Goal: Task Accomplishment & Management: Complete application form

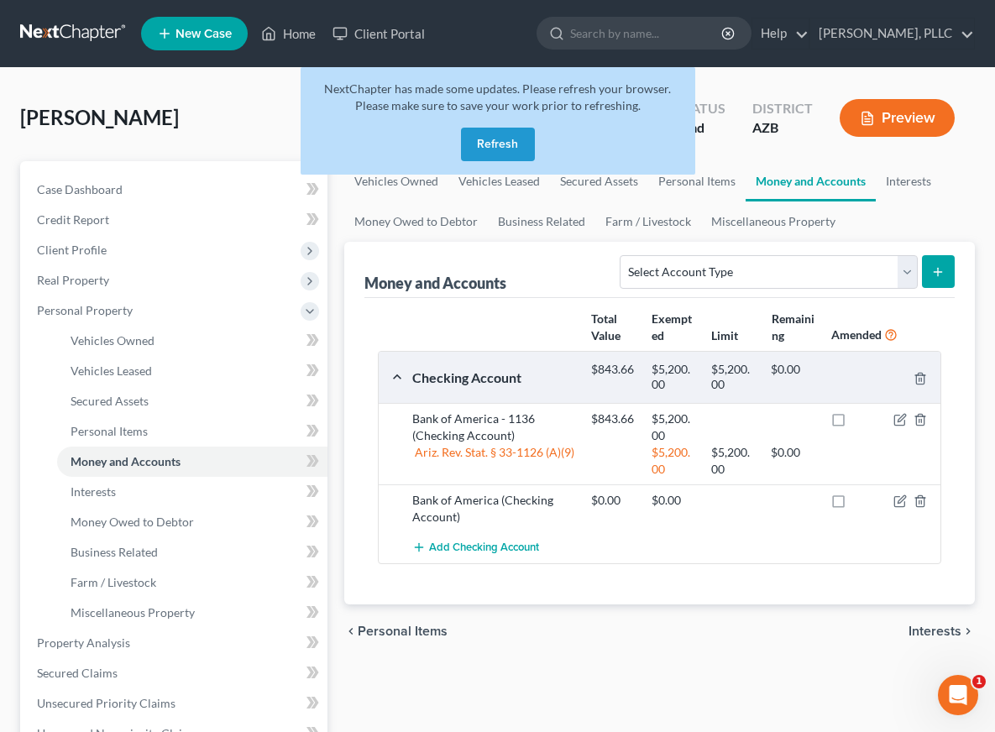
click at [488, 149] on button "Refresh" at bounding box center [498, 145] width 74 height 34
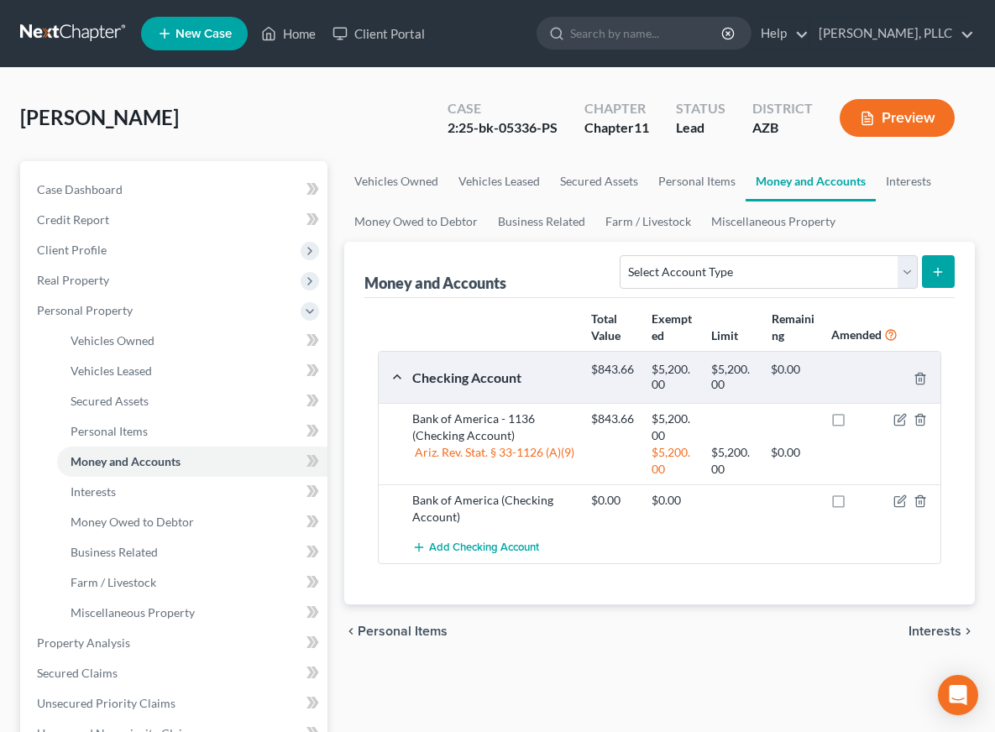
click at [90, 29] on link at bounding box center [73, 33] width 107 height 30
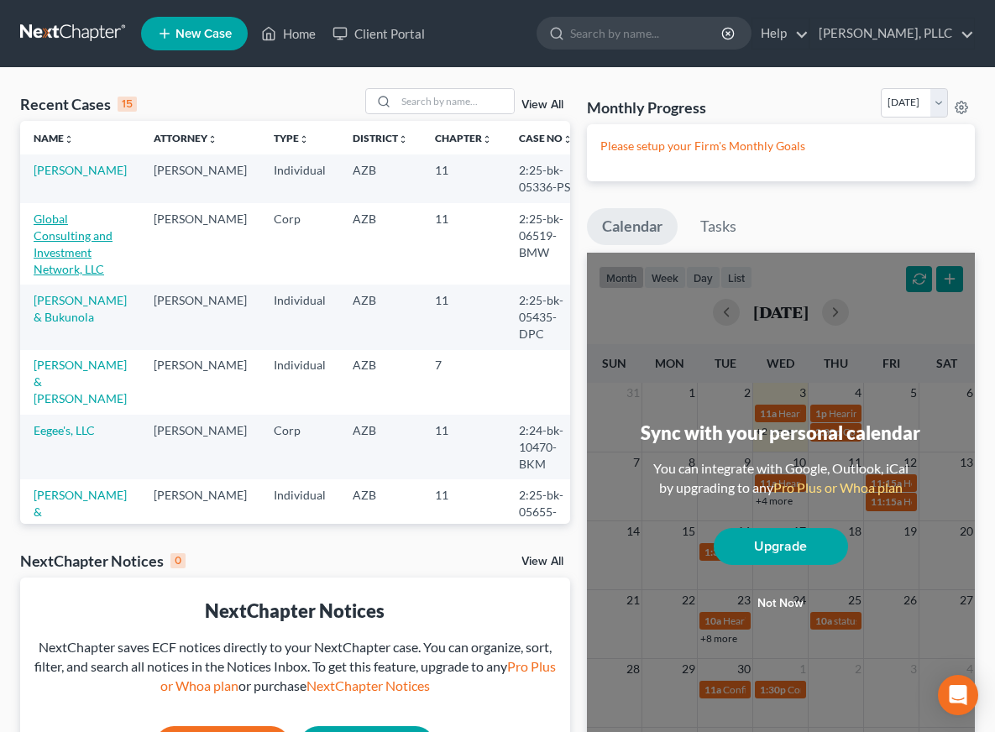
click at [73, 218] on link "Global Consulting and Investment Network, LLC" at bounding box center [73, 244] width 79 height 65
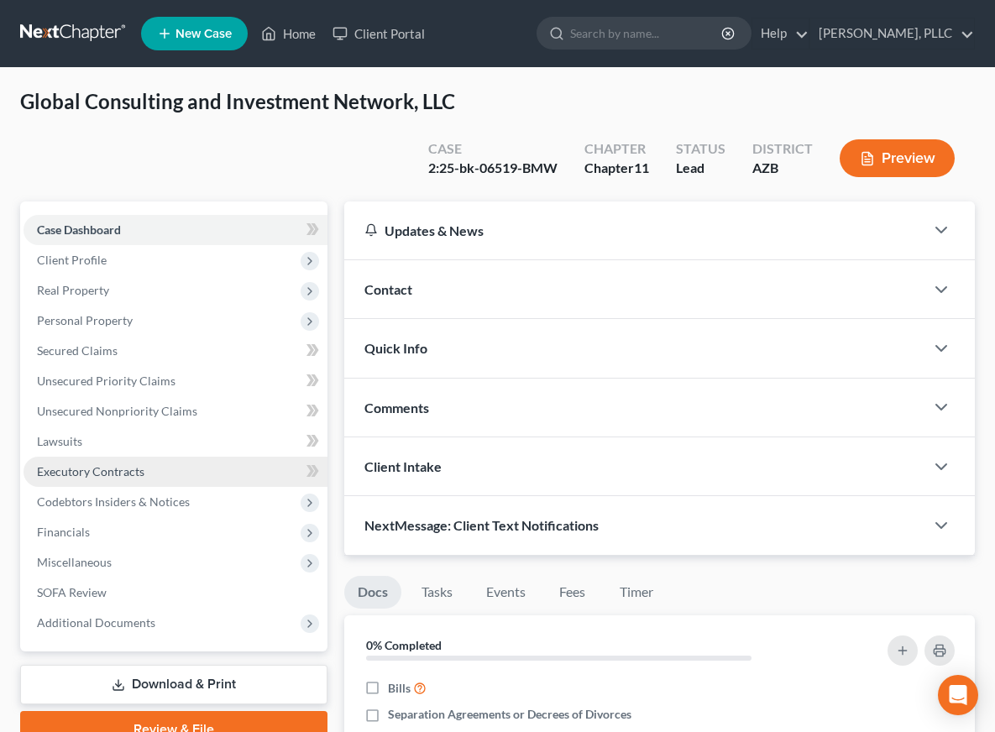
click at [88, 468] on span "Executory Contracts" at bounding box center [90, 471] width 107 height 14
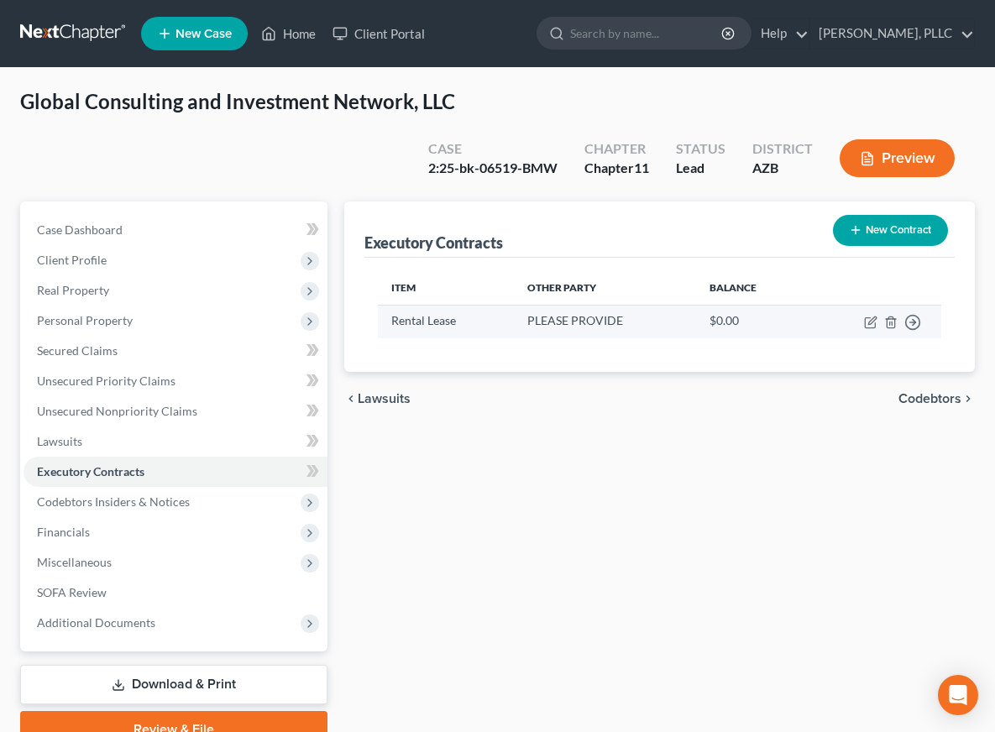
click at [870, 314] on td "Move to D Move to E Move to F Move to Notice Only" at bounding box center [873, 321] width 135 height 33
click at [870, 319] on icon "button" at bounding box center [870, 322] width 13 height 13
select select "2"
select select "3"
select select "0"
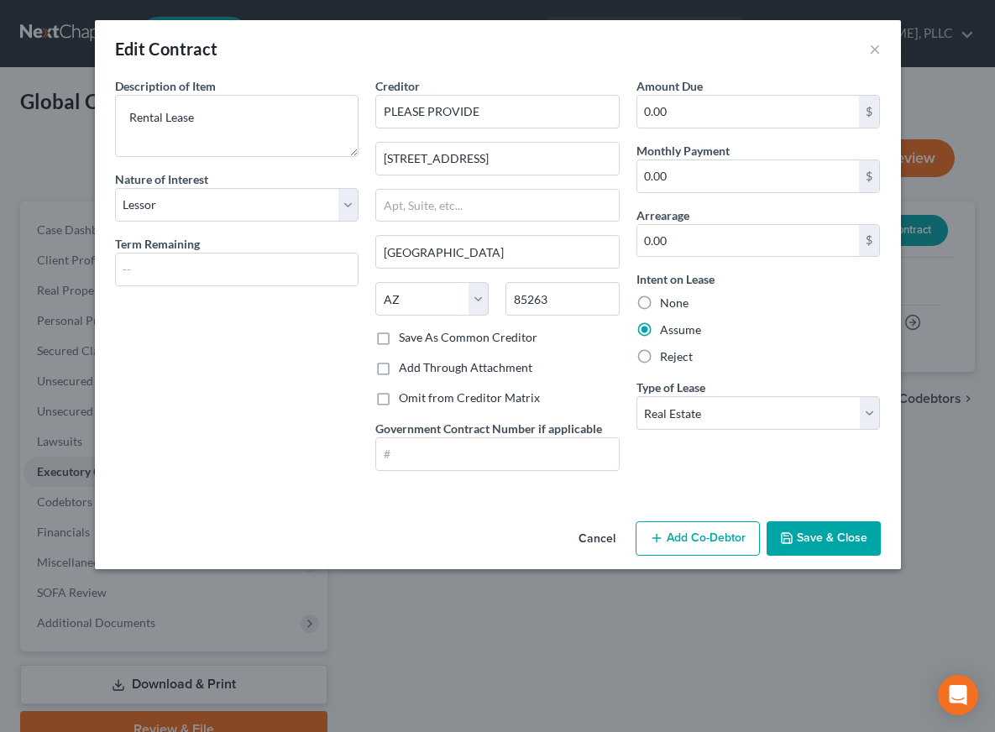
click at [834, 533] on button "Save & Close" at bounding box center [824, 539] width 114 height 35
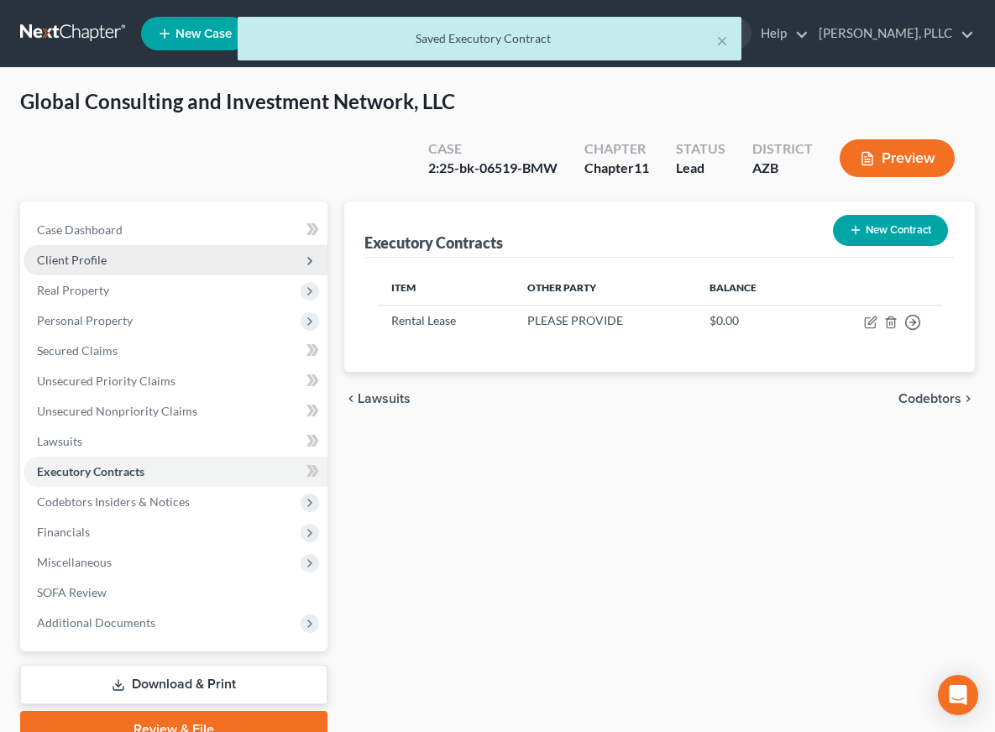
click at [91, 259] on span "Client Profile" at bounding box center [72, 260] width 70 height 14
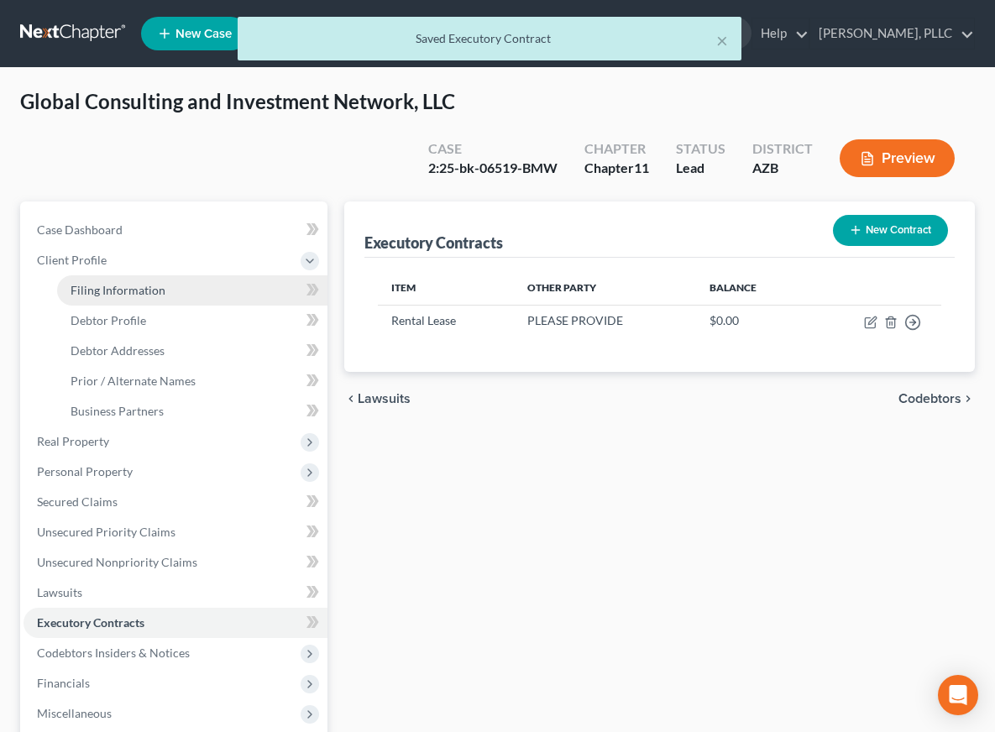
click at [108, 293] on span "Filing Information" at bounding box center [118, 290] width 95 height 14
select select "1"
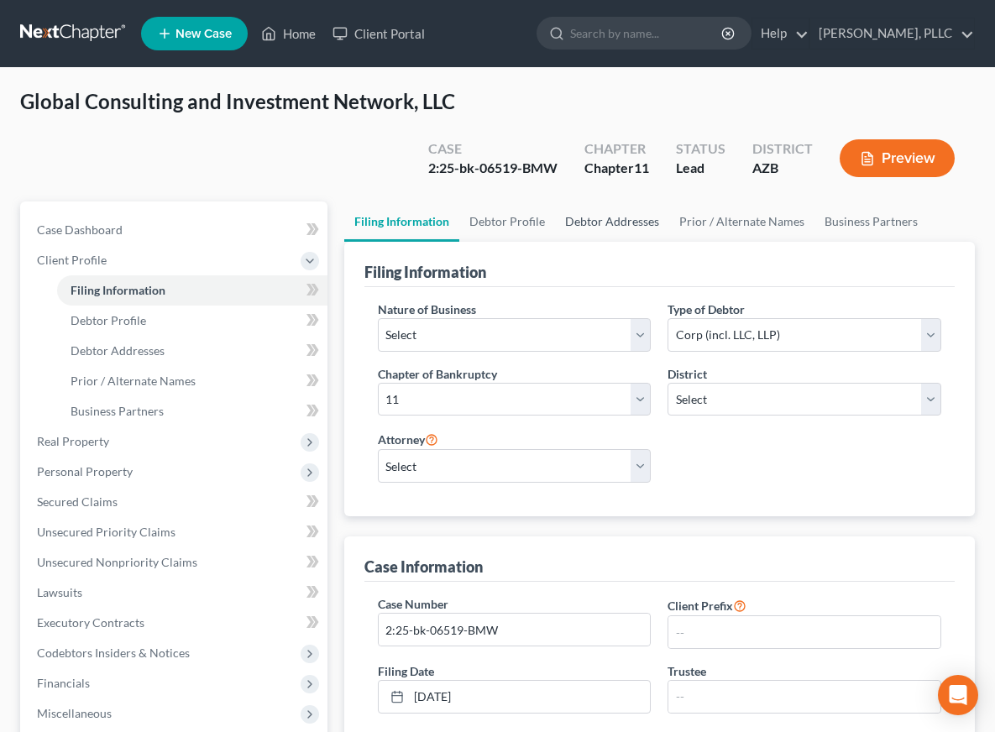
click at [579, 218] on link "Debtor Addresses" at bounding box center [612, 222] width 114 height 40
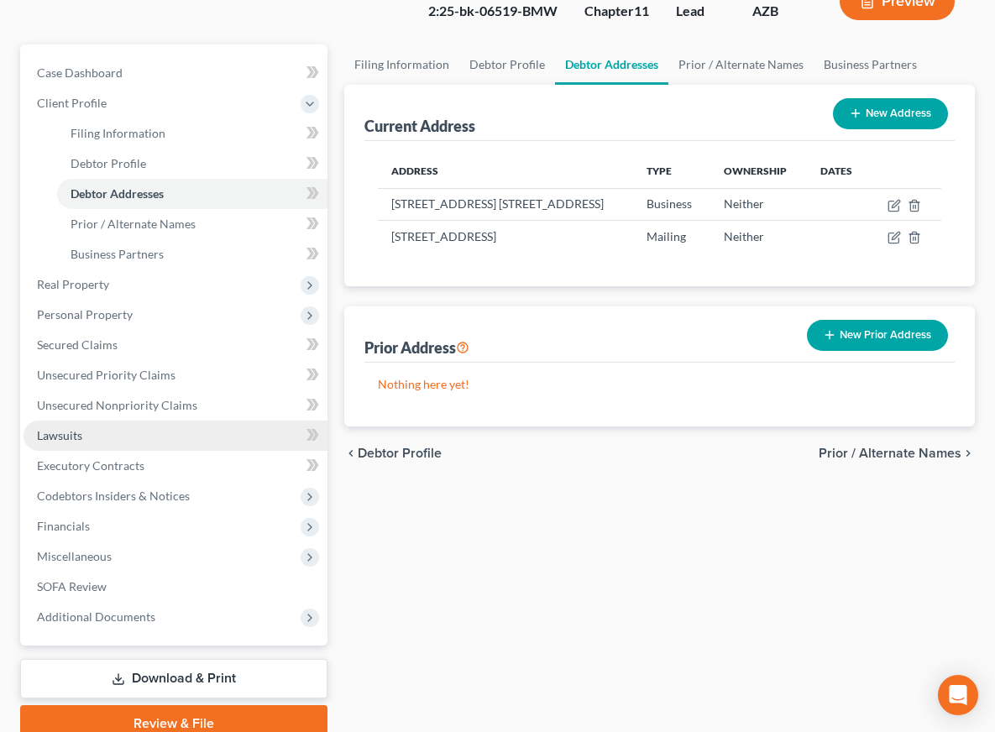
scroll to position [158, 0]
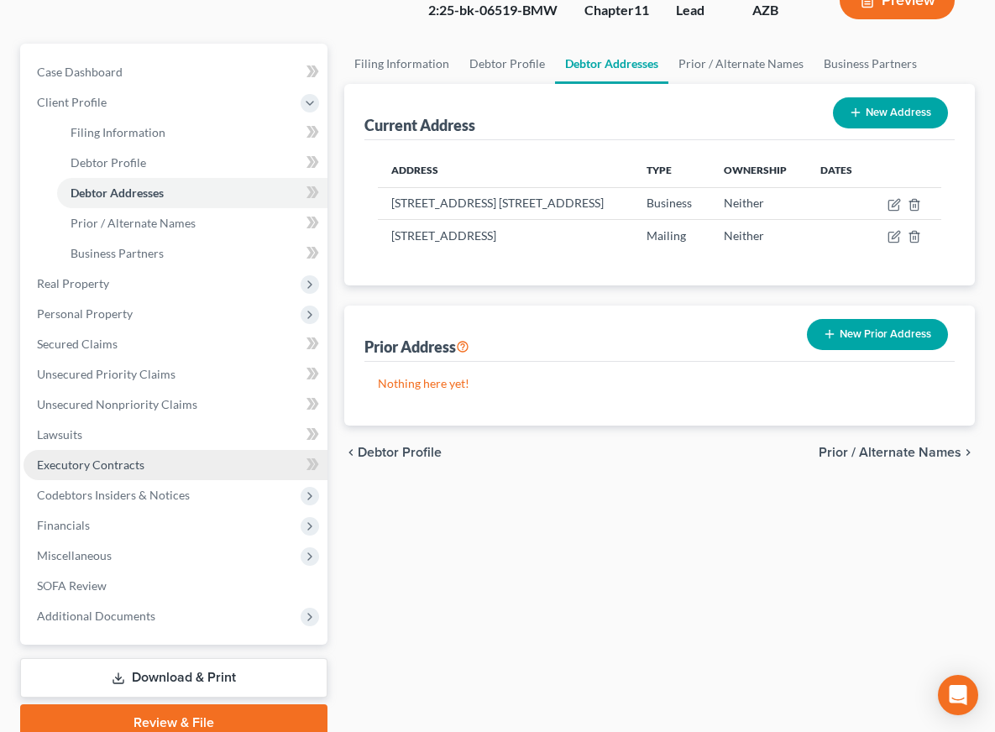
click at [92, 467] on span "Executory Contracts" at bounding box center [90, 465] width 107 height 14
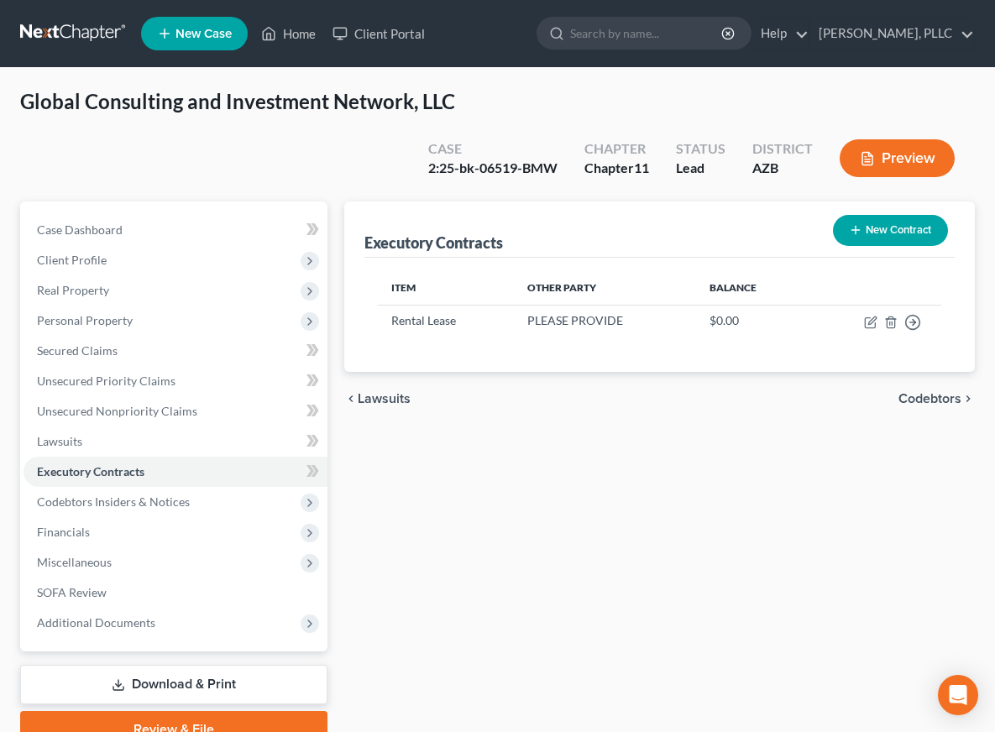
click at [862, 229] on button "New Contract" at bounding box center [890, 230] width 115 height 31
